Goal: Task Accomplishment & Management: Manage account settings

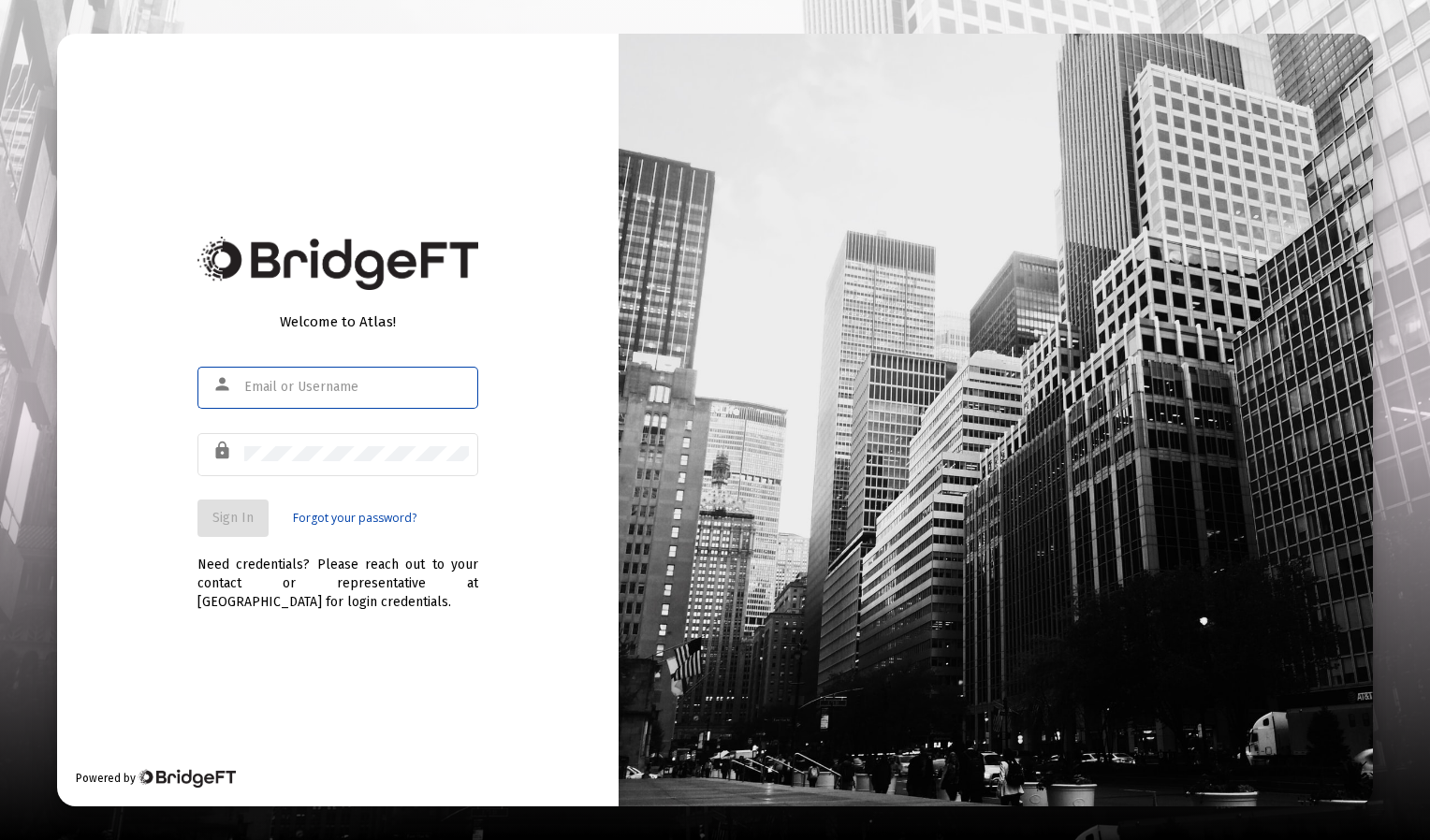
type input "[EMAIL_ADDRESS][DOMAIN_NAME]"
click at [279, 396] on div "[EMAIL_ADDRESS][DOMAIN_NAME]" at bounding box center [357, 386] width 225 height 46
click at [242, 515] on span "Sign In" at bounding box center [233, 517] width 41 height 16
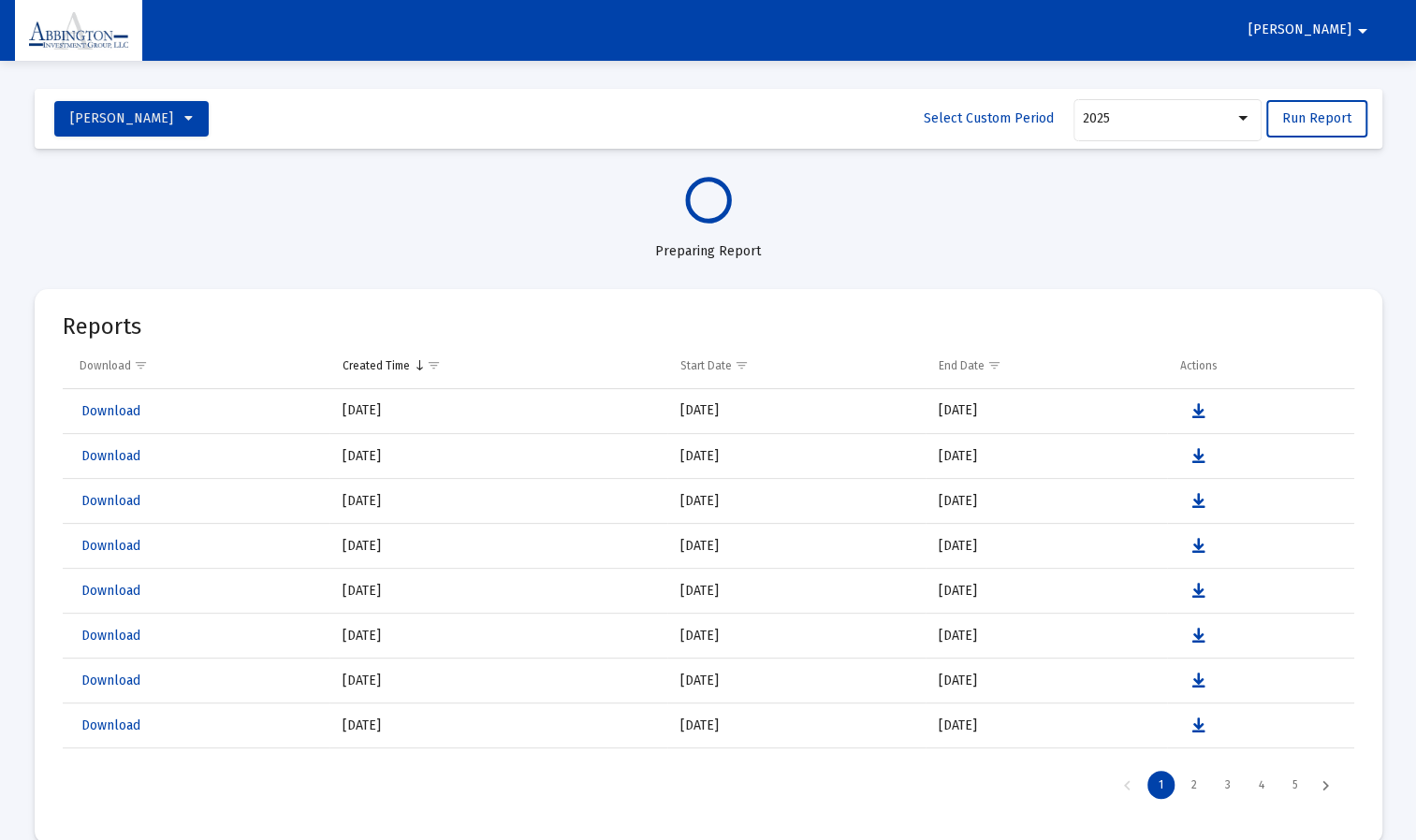
select select "View all"
